Goal: Browse casually

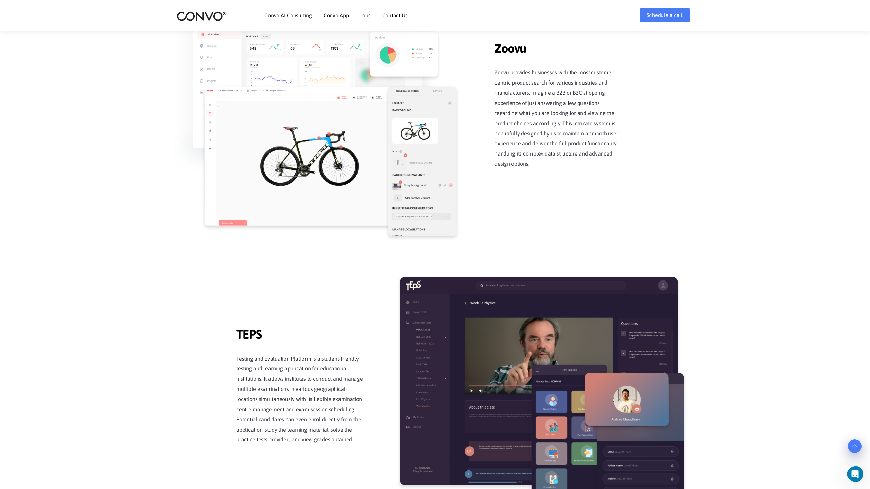
scroll to position [1332, 0]
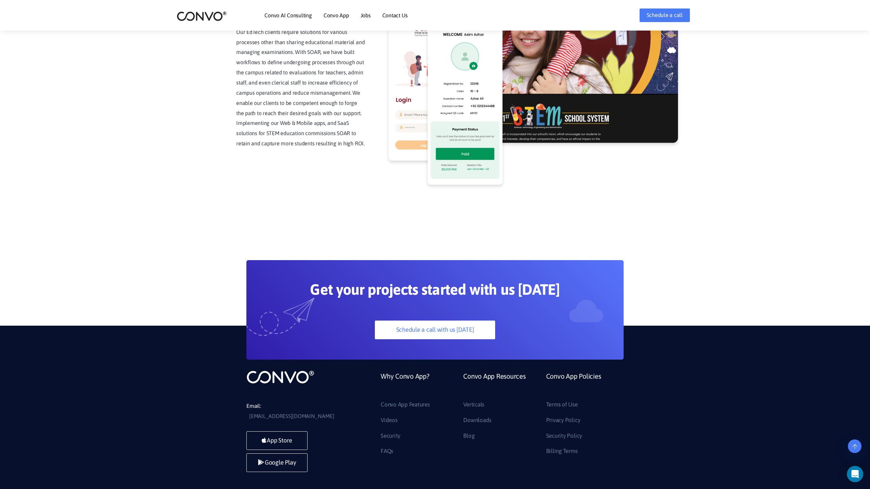
scroll to position [1731, 0]
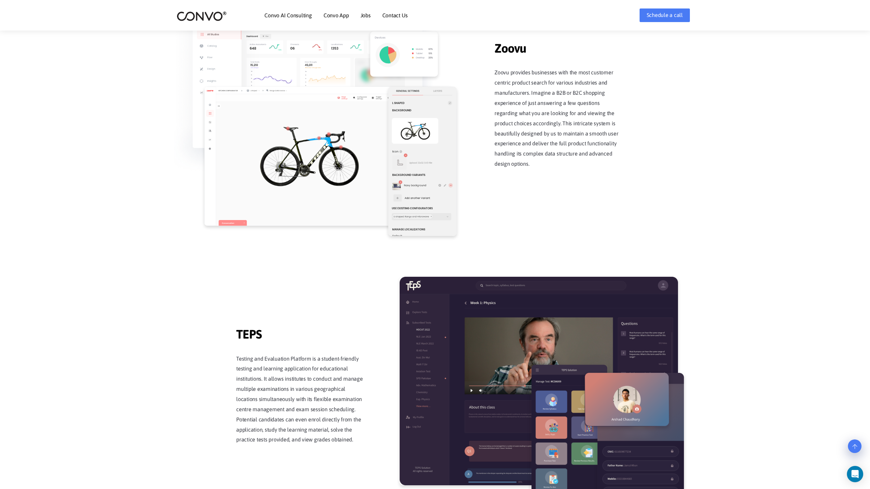
scroll to position [1332, 0]
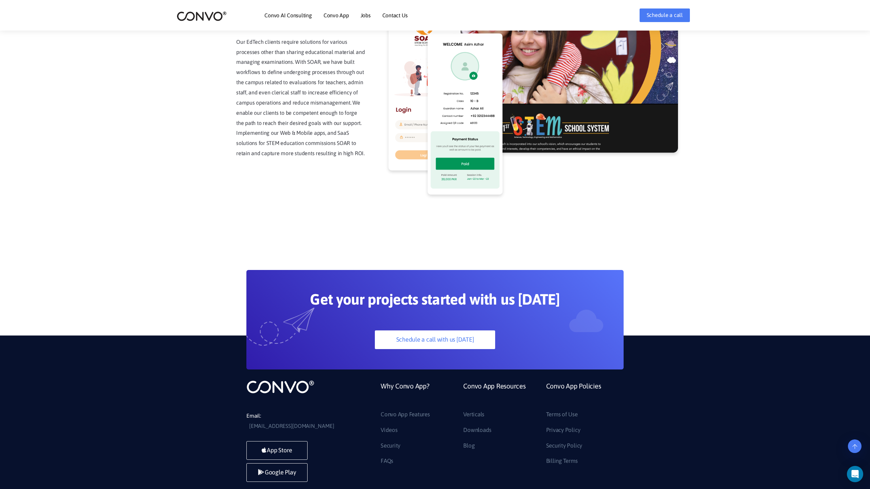
scroll to position [1731, 0]
